Goal: Check status: Check status

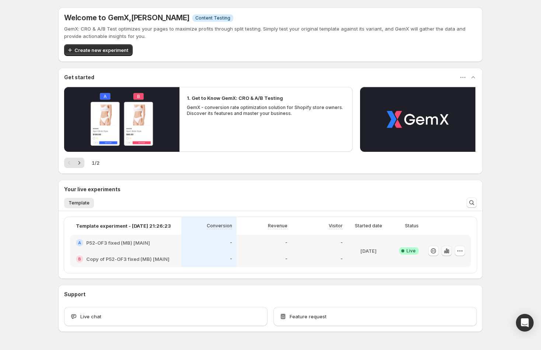
click at [443, 246] on button "button" at bounding box center [447, 251] width 10 height 10
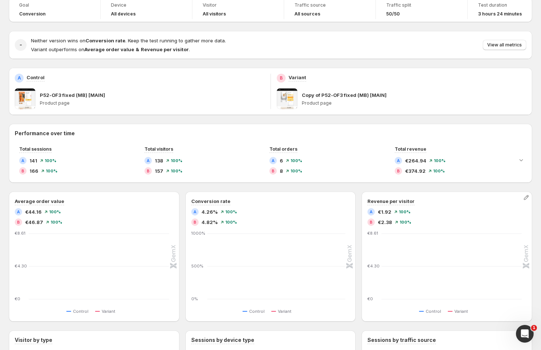
scroll to position [50, 0]
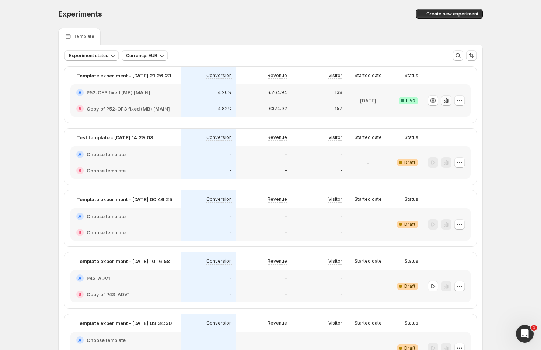
click at [450, 102] on icon "button" at bounding box center [446, 100] width 7 height 7
